Goal: Information Seeking & Learning: Compare options

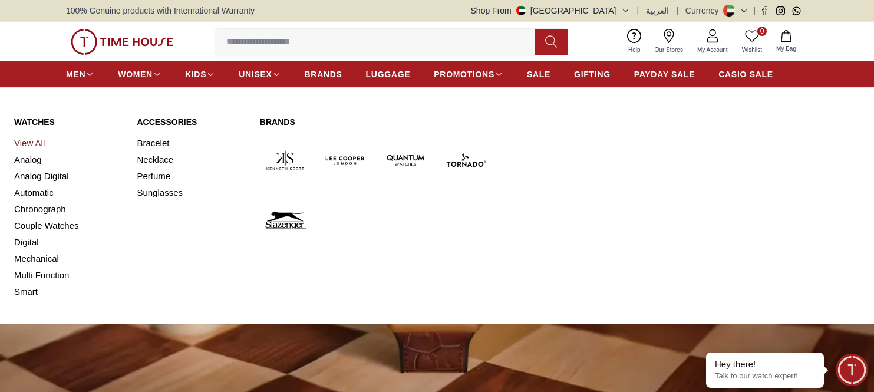
click at [42, 142] on link "View All" at bounding box center [68, 143] width 108 height 16
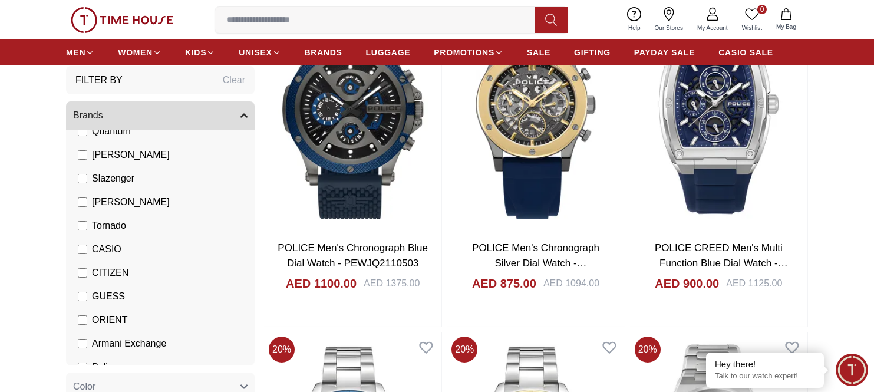
scroll to position [59, 0]
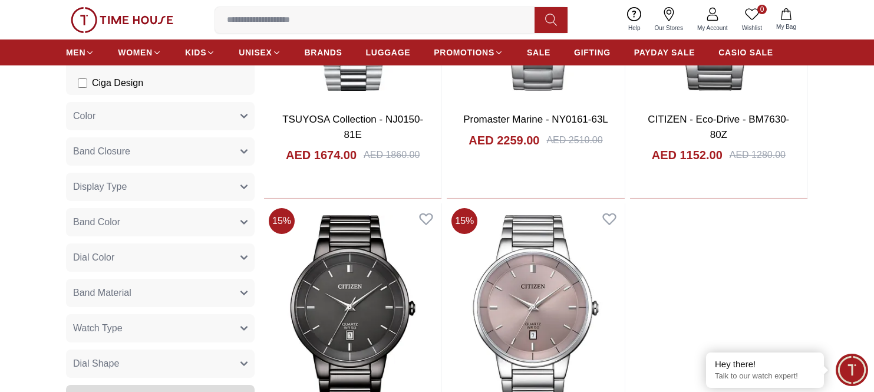
scroll to position [2121, 0]
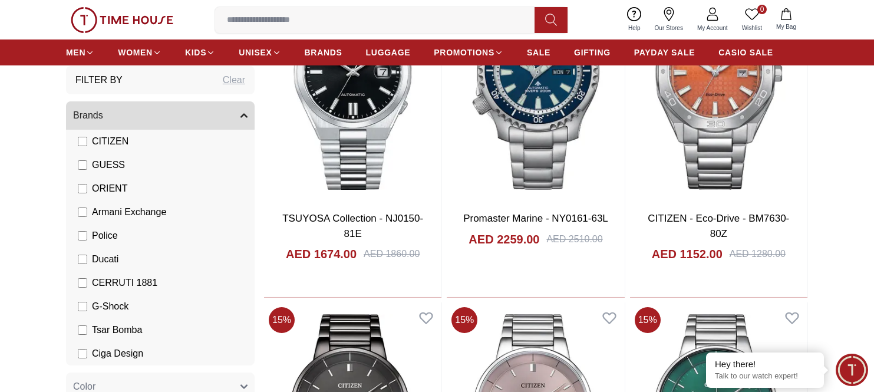
scroll to position [1826, 0]
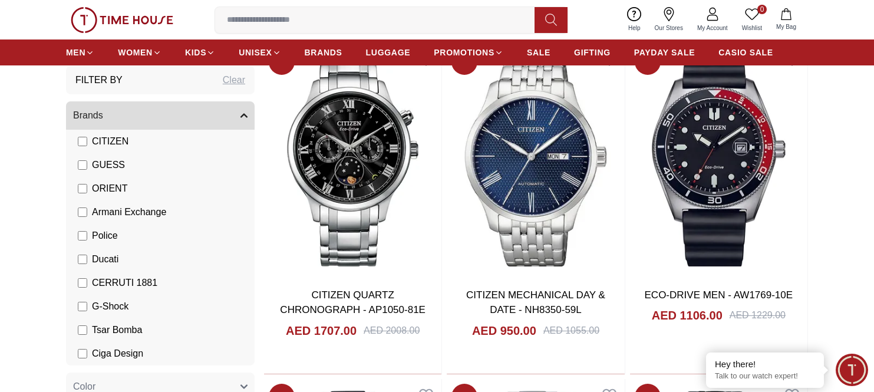
scroll to position [5125, 0]
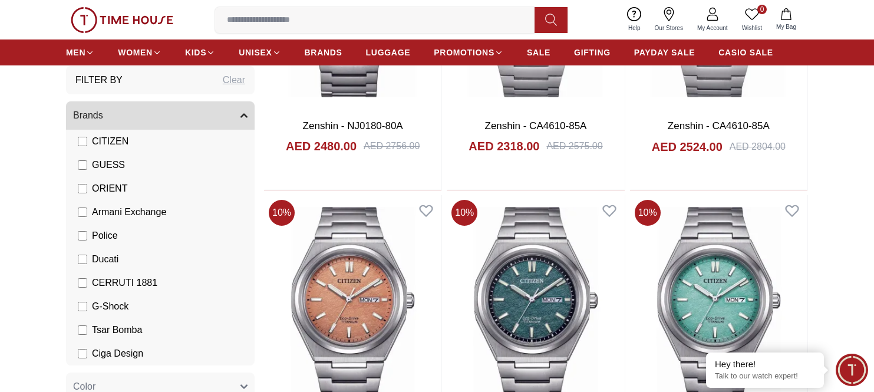
scroll to position [8542, 0]
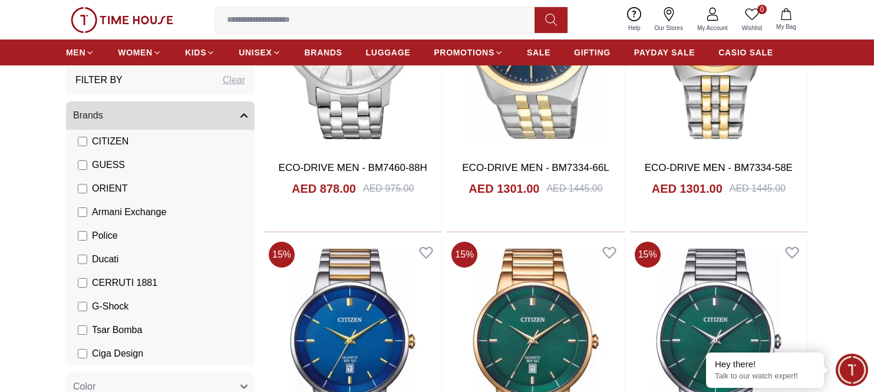
scroll to position [10309, 0]
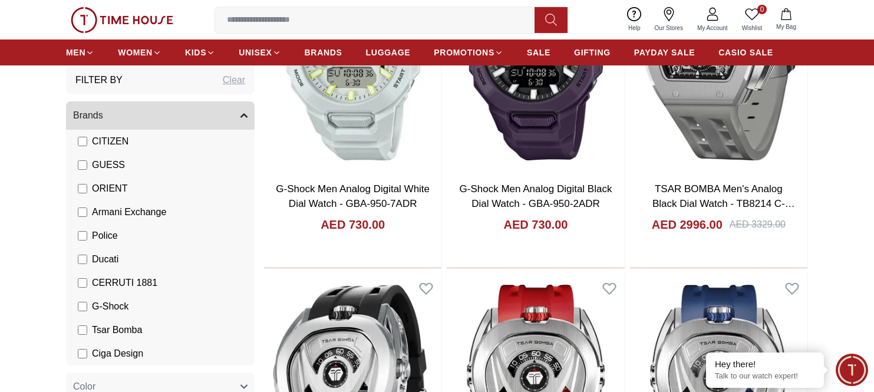
scroll to position [236, 0]
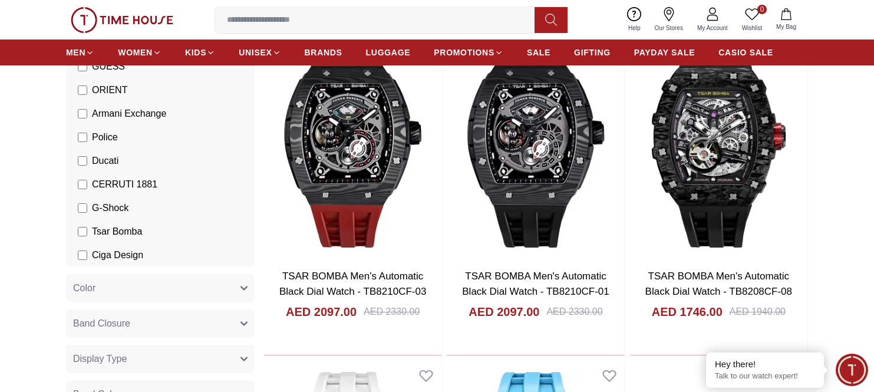
scroll to position [1826, 0]
